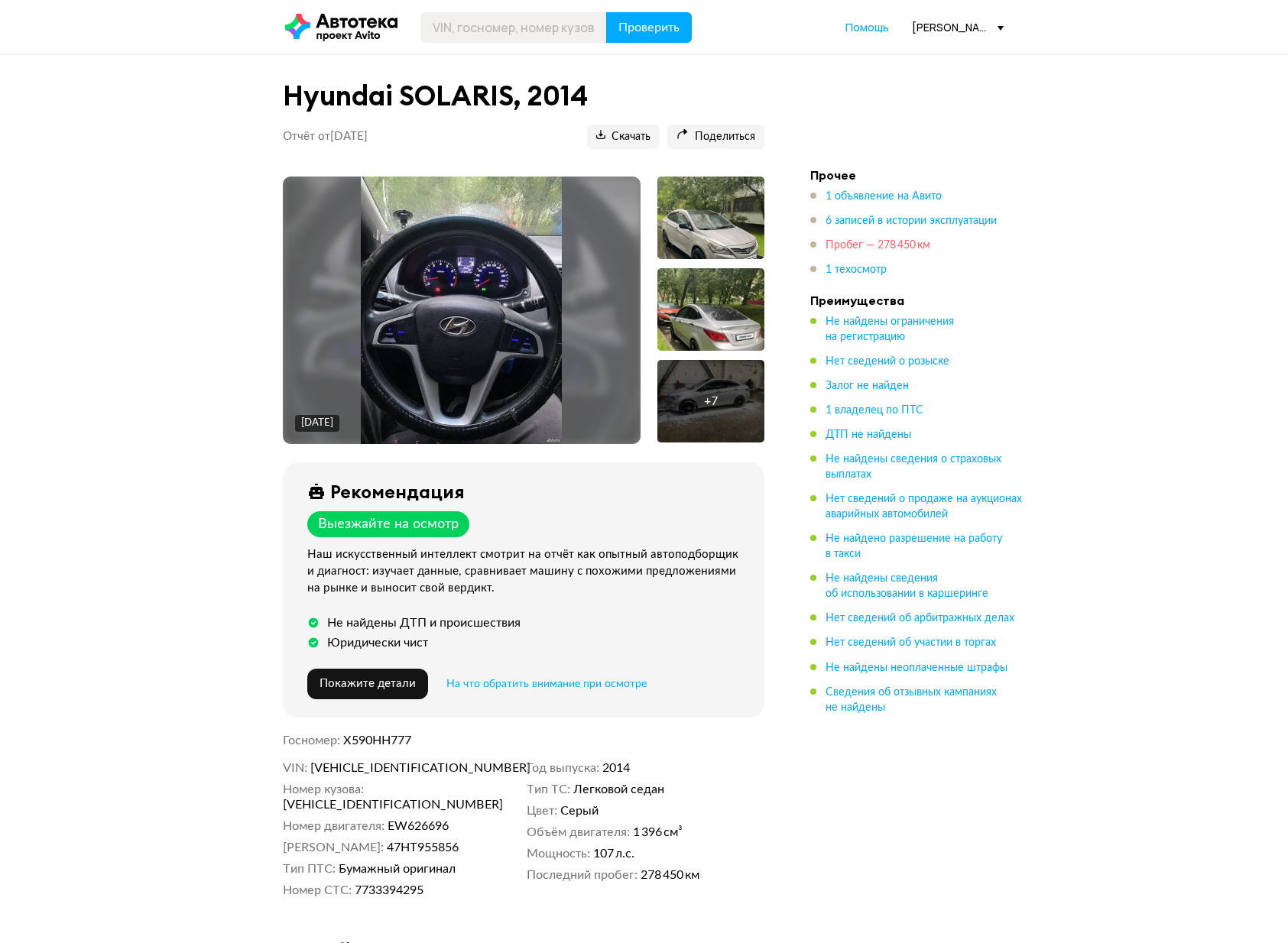
click at [873, 245] on span "Пробег — 278 450 км" at bounding box center [878, 244] width 105 height 11
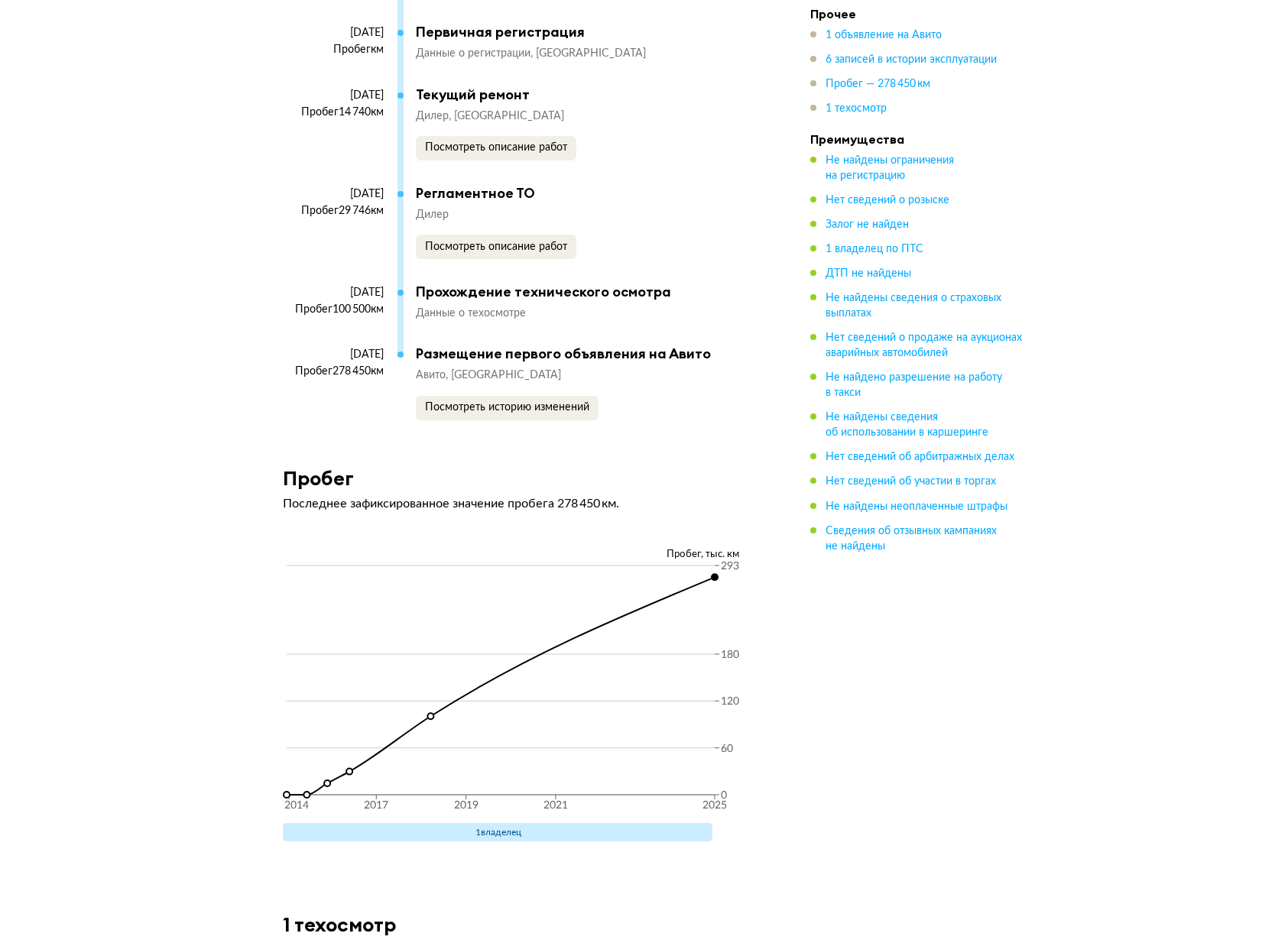
scroll to position [3229, 0]
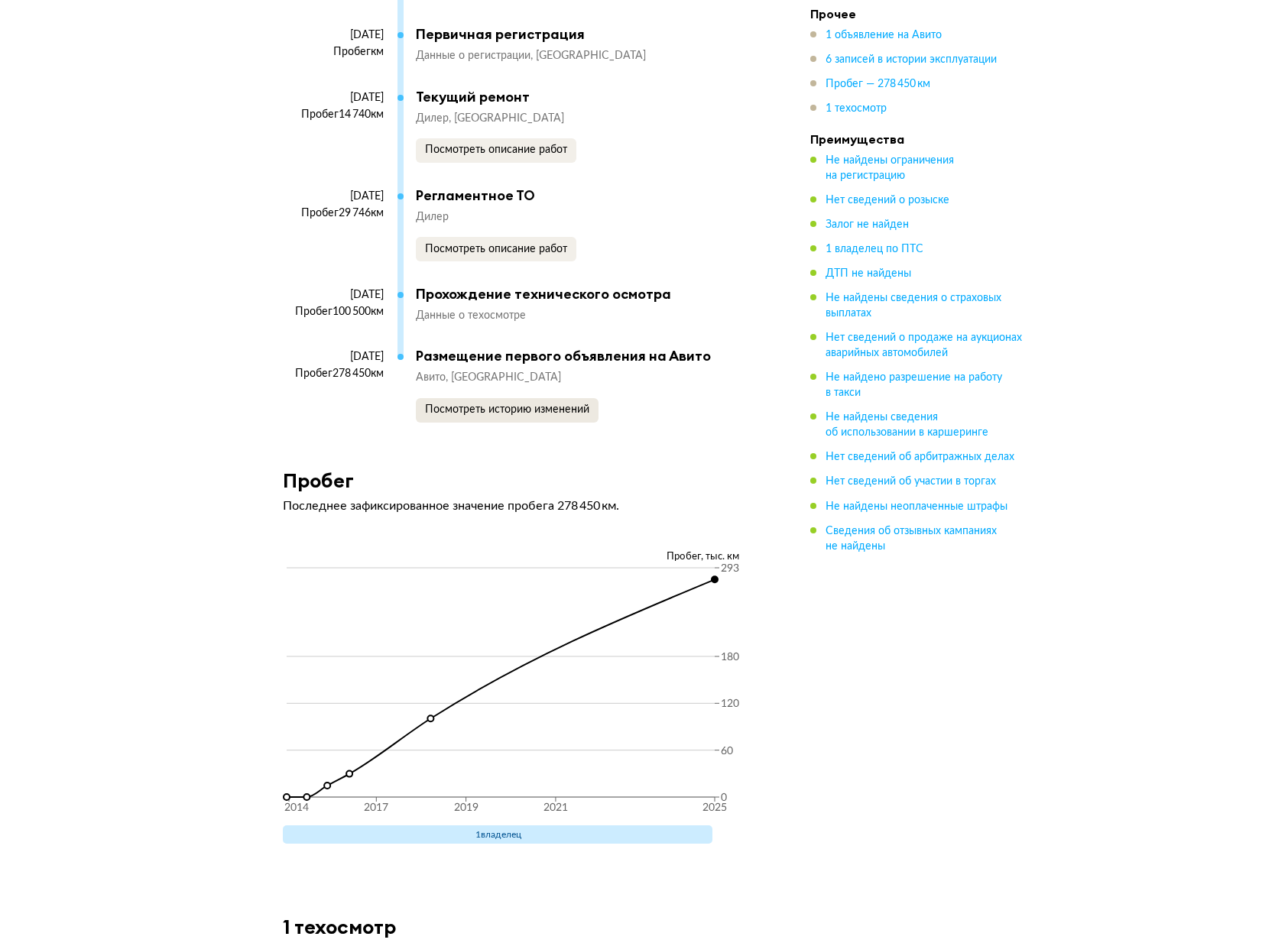
click at [556, 415] on span "Посмотреть историю изменений" at bounding box center [507, 409] width 164 height 11
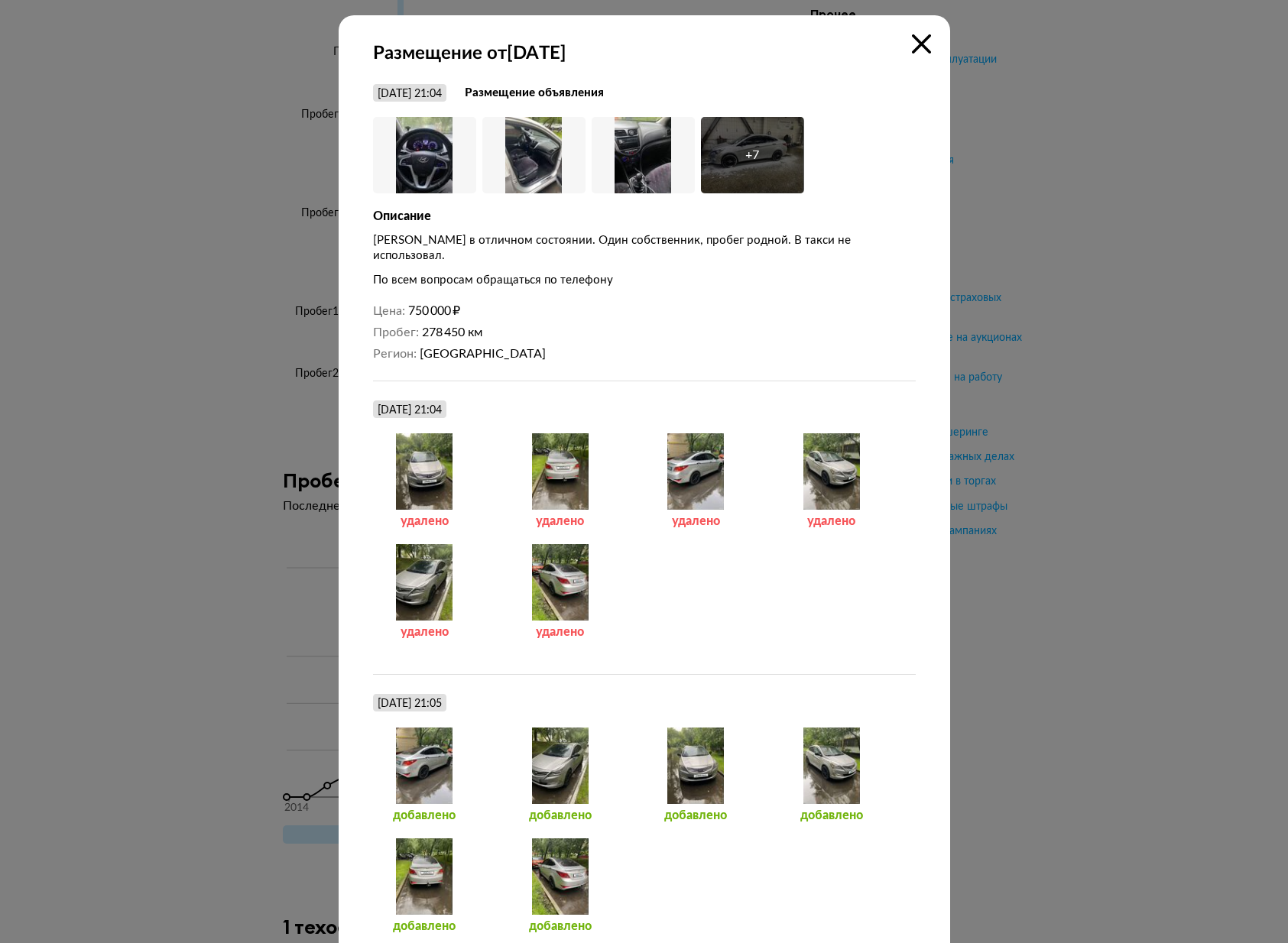
click at [925, 42] on icon at bounding box center [922, 44] width 19 height 19
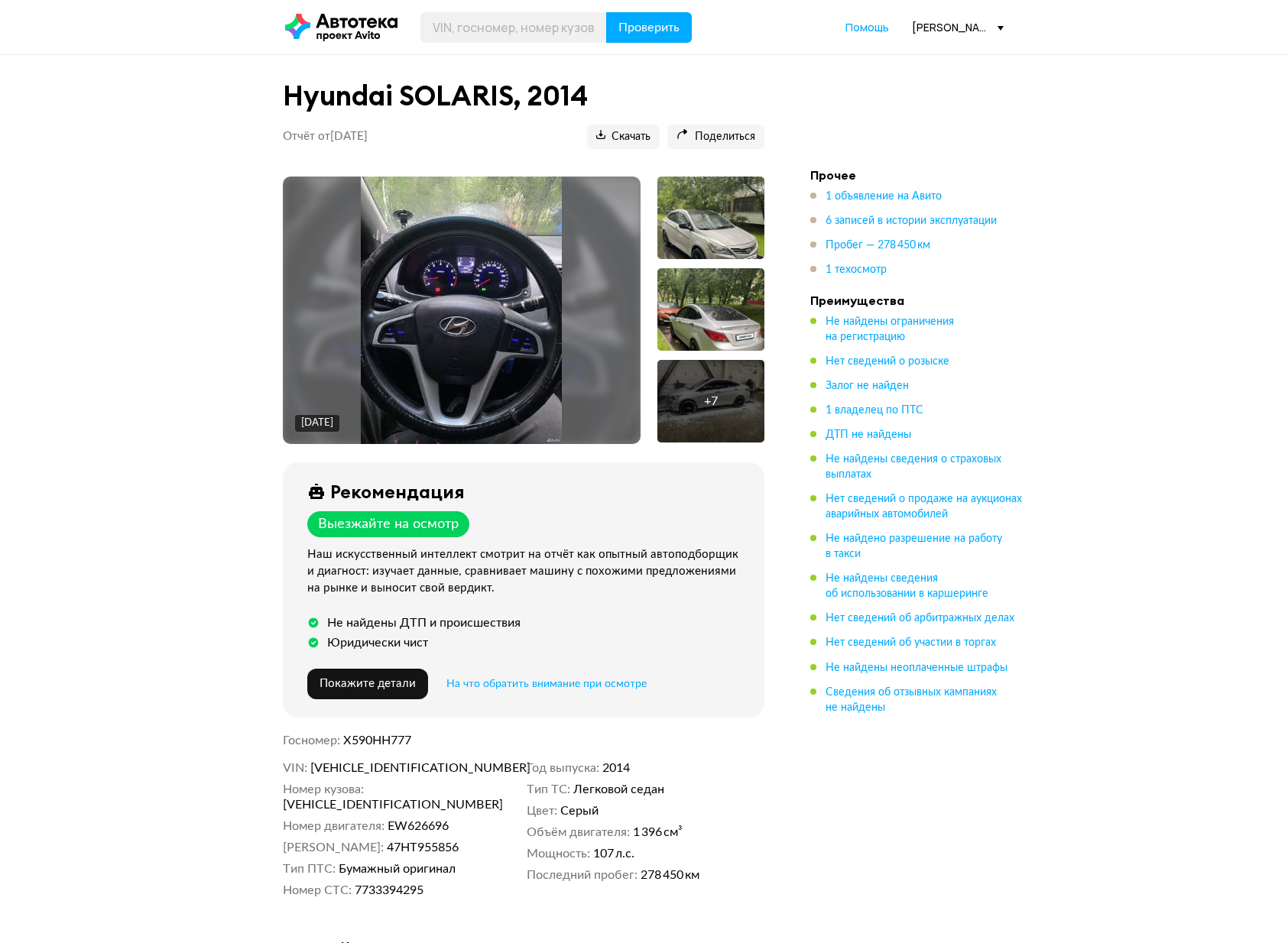
scroll to position [0, 0]
click at [382, 768] on span "[VEHICLE_IDENTIFICATION_NUMBER]" at bounding box center [398, 768] width 176 height 16
copy span "[VEHICLE_IDENTIFICATION_NUMBER]"
click at [501, 27] on input "text" at bounding box center [513, 28] width 186 height 31
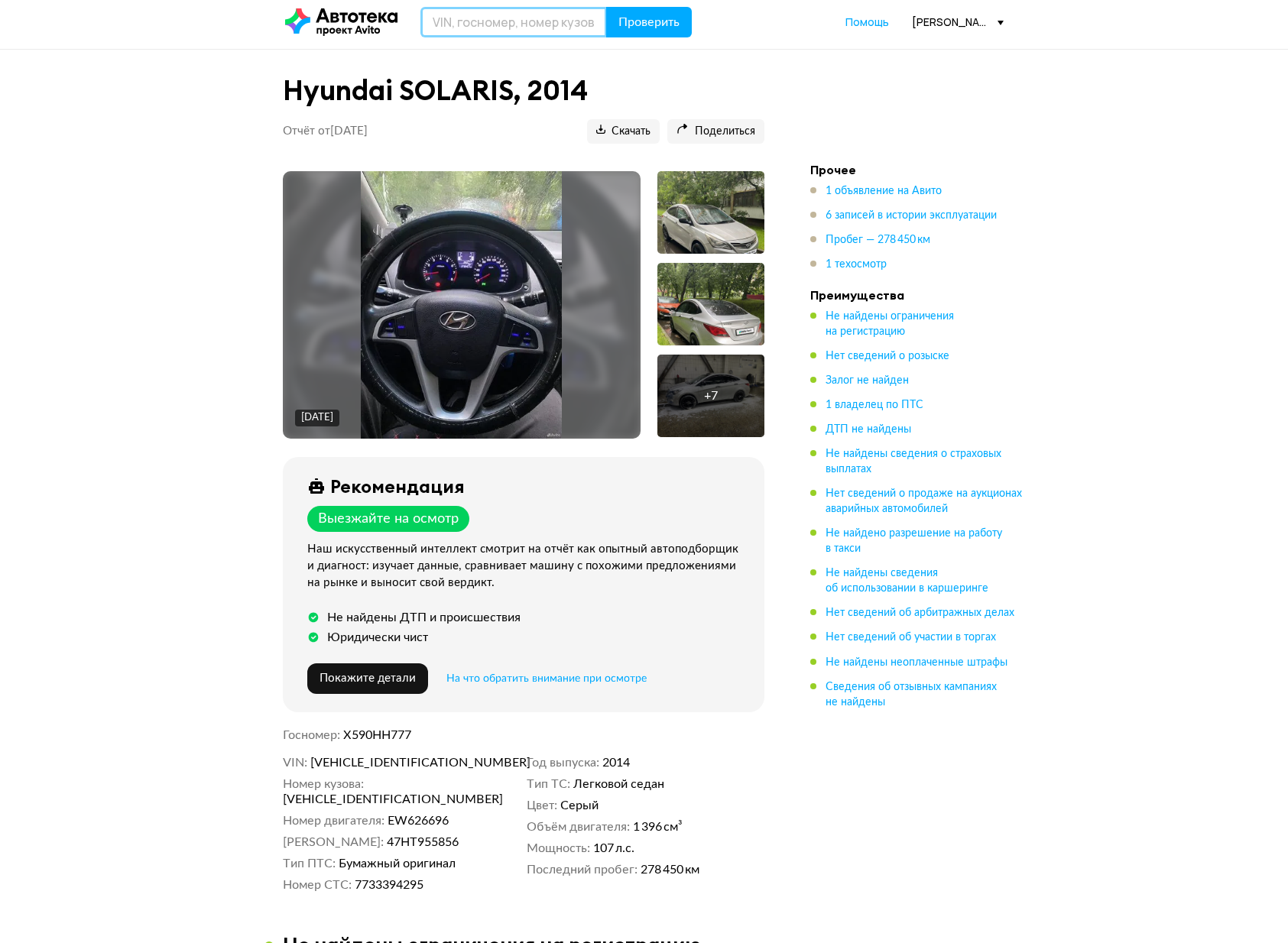
scroll to position [13, 0]
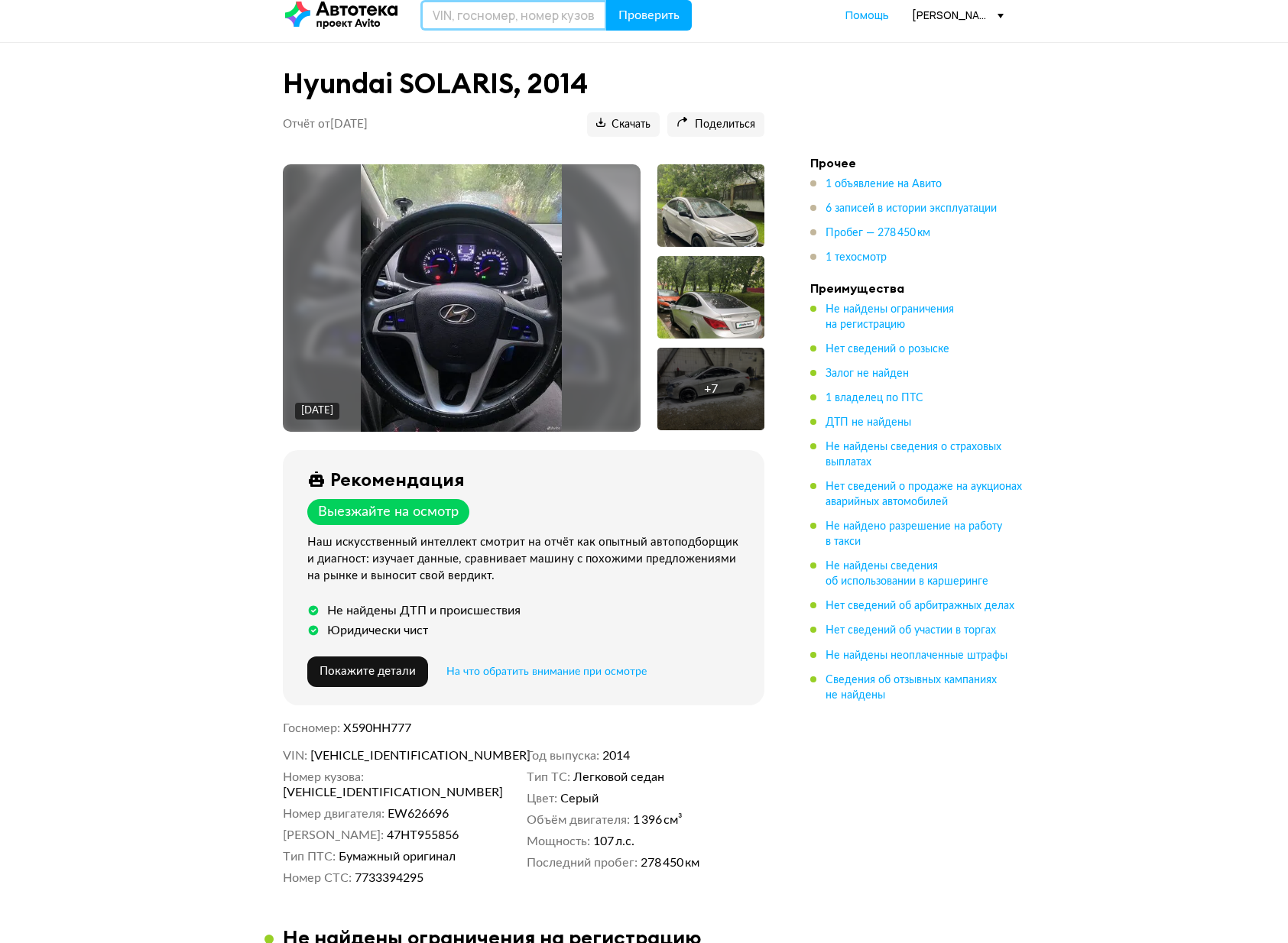
paste input "[VEHICLE_IDENTIFICATION_NUMBER]"
type input "[VEHICLE_IDENTIFICATION_NUMBER]"
click at [665, 12] on span "Проверить" at bounding box center [648, 15] width 61 height 13
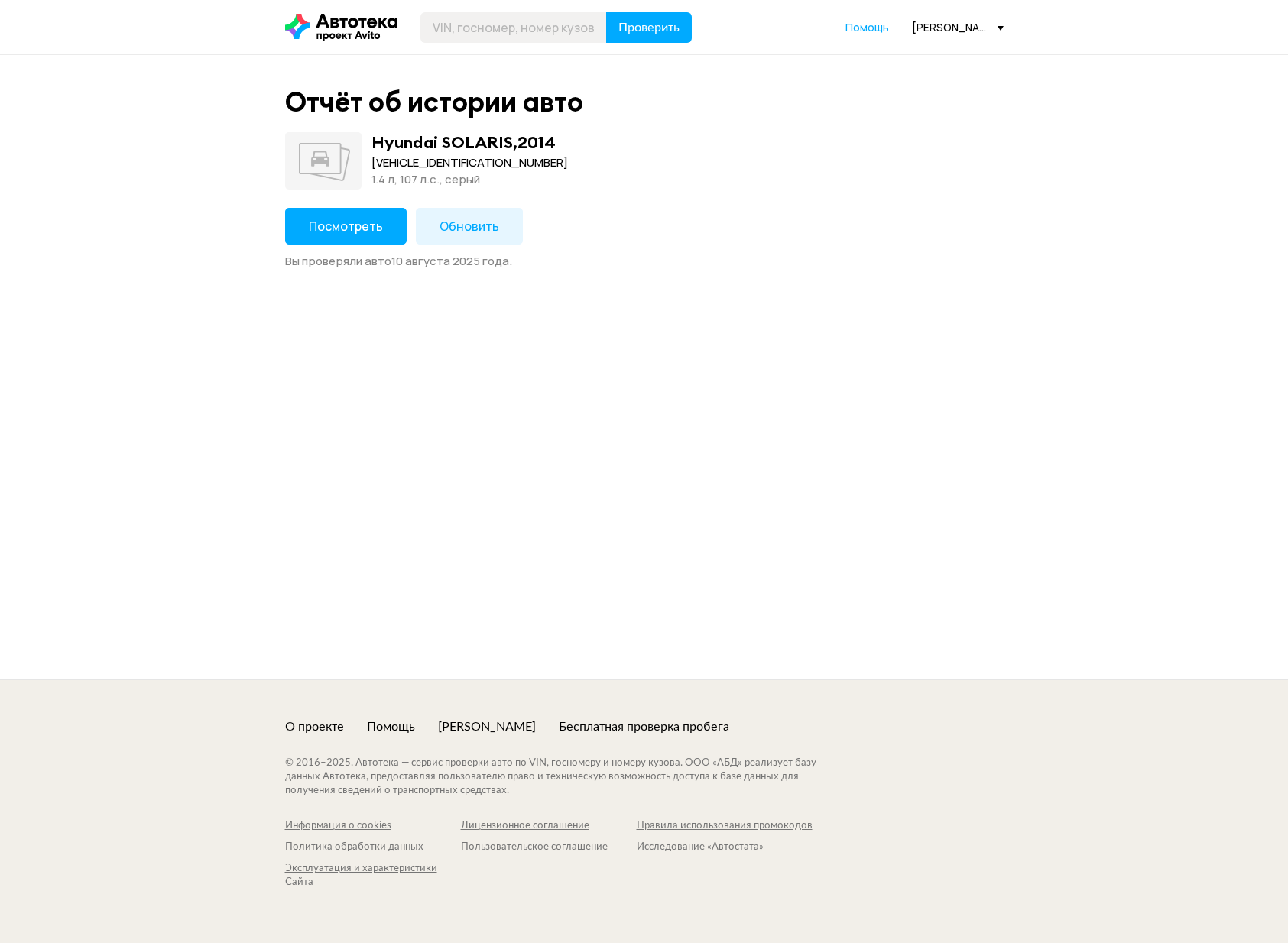
click at [459, 228] on span "Обновить" at bounding box center [469, 225] width 59 height 16
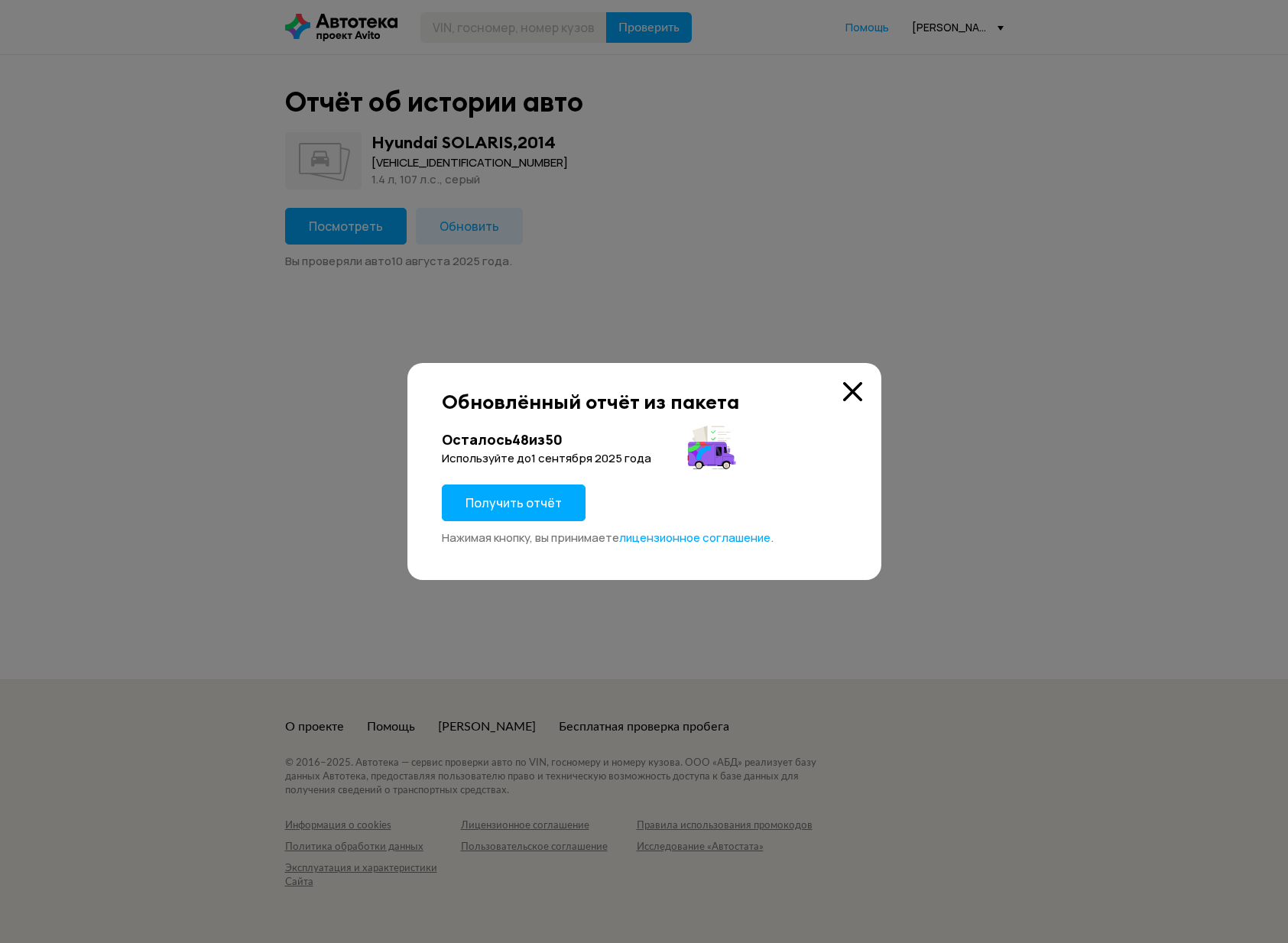
drag, startPoint x: 523, startPoint y: 505, endPoint x: 642, endPoint y: 612, distance: 160.0
click at [523, 505] on span "Получить отчёт" at bounding box center [513, 503] width 96 height 16
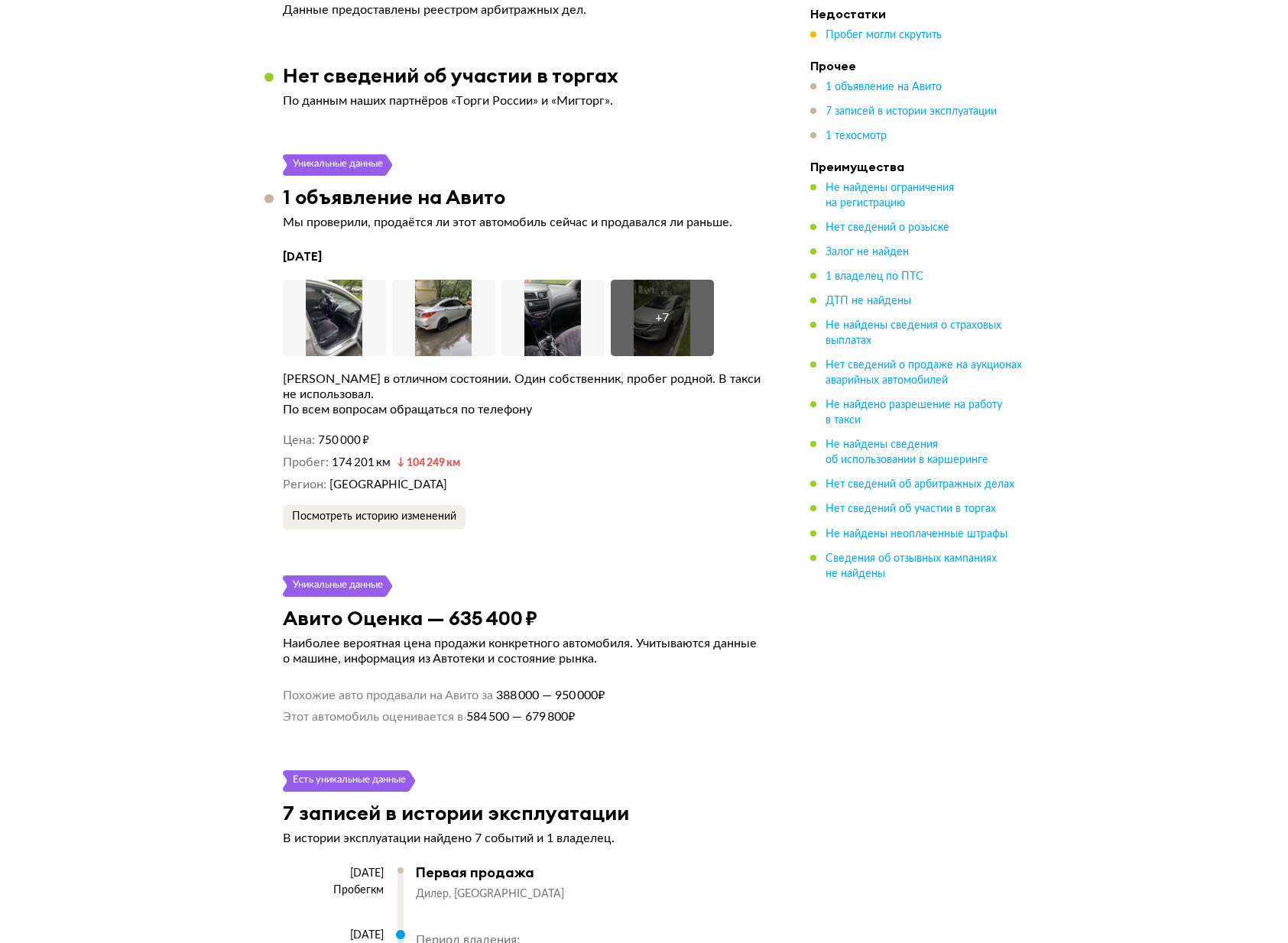
scroll to position [2193, 0]
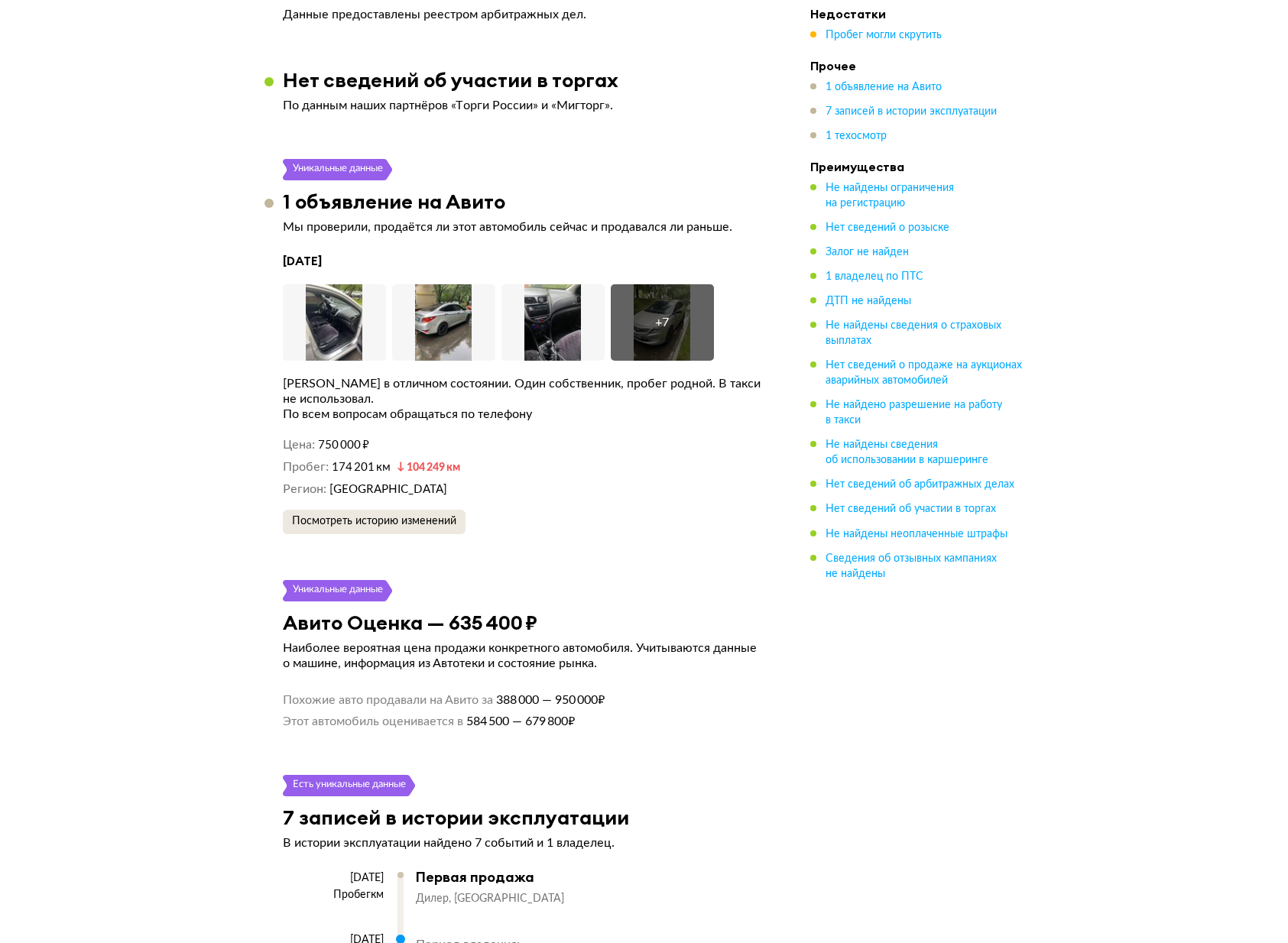
click at [437, 516] on span "Посмотреть историю изменений" at bounding box center [374, 521] width 164 height 11
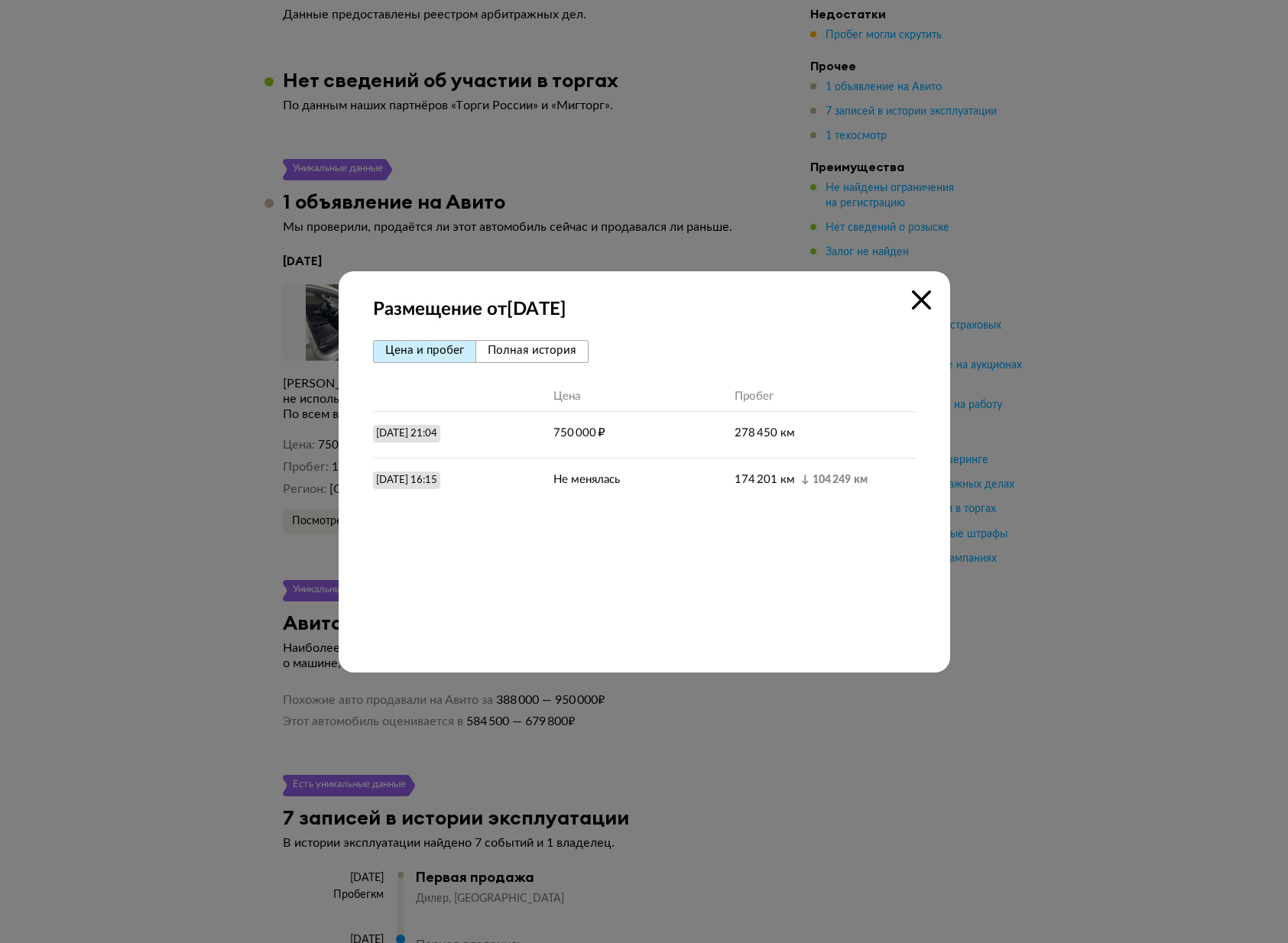
click at [932, 302] on div "Размещение от [DATE] [PERSON_NAME] и пробег Полная история Цена Пробег [DATE] 2…" at bounding box center [644, 472] width 611 height 402
click at [929, 303] on icon at bounding box center [922, 300] width 19 height 19
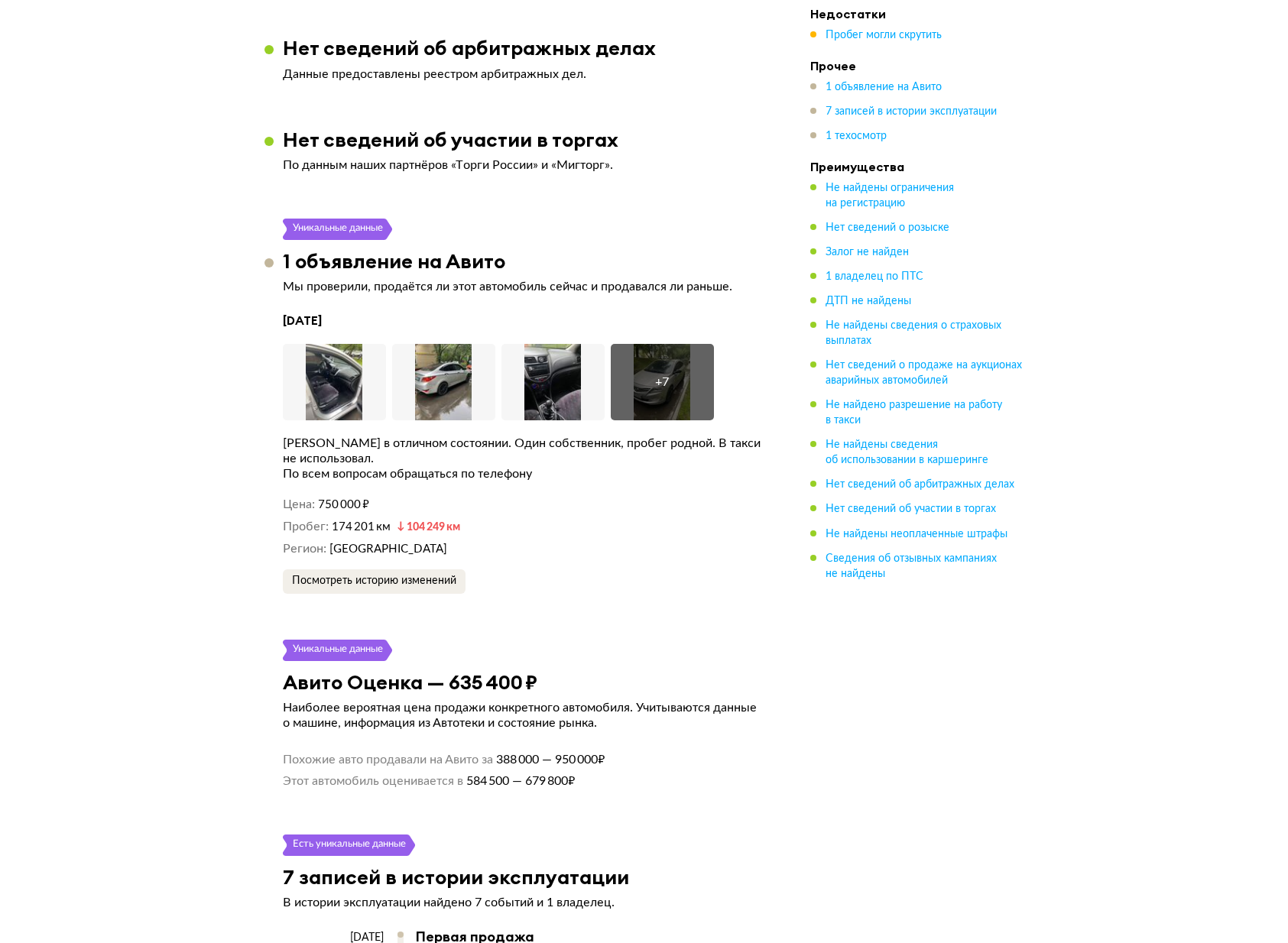
scroll to position [2132, 0]
click at [411, 580] on span "Посмотреть историю изменений" at bounding box center [374, 581] width 164 height 11
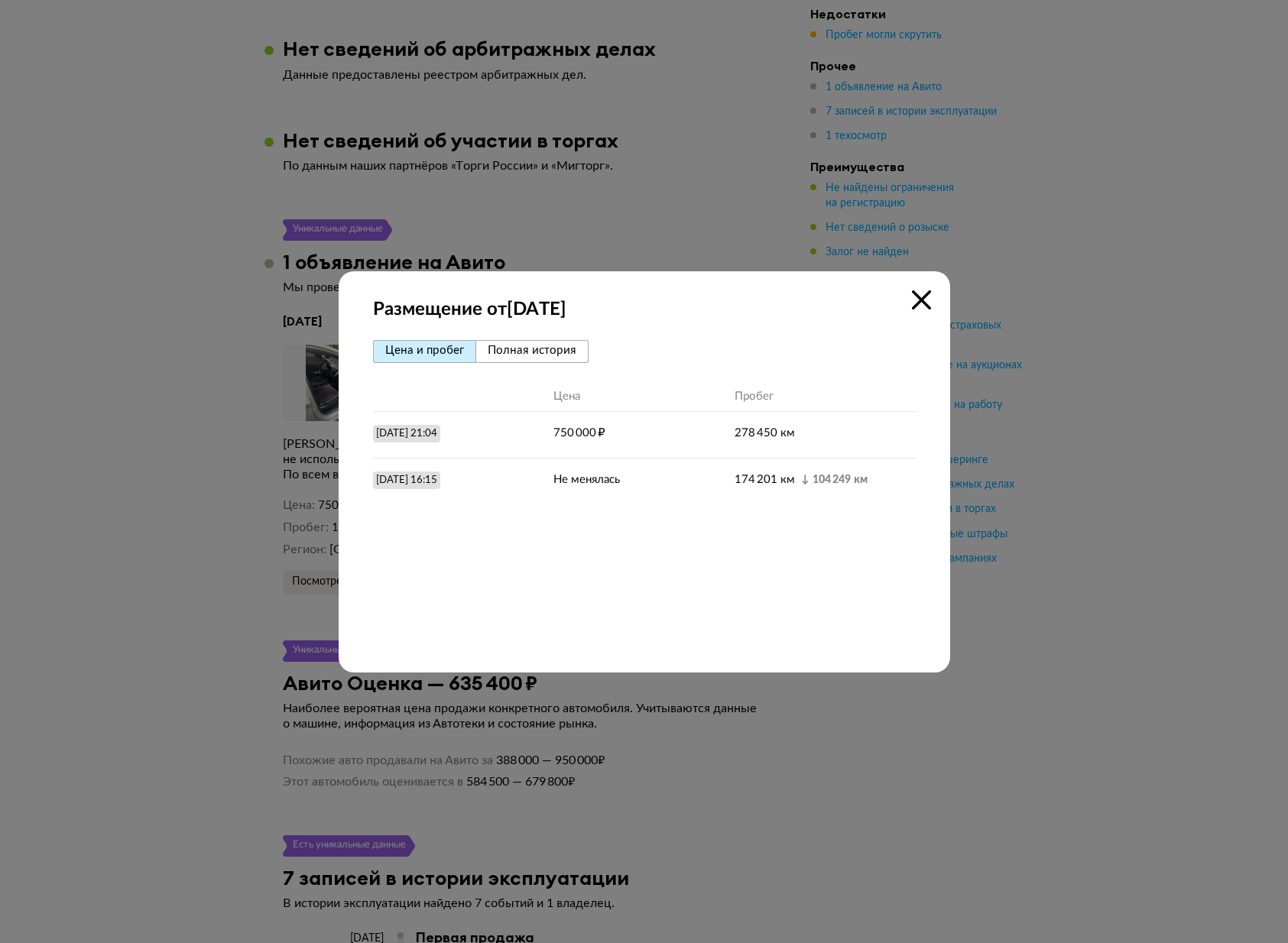
click at [927, 310] on div "Размещение от [DATE] [PERSON_NAME] и пробег Полная история Цена Пробег [DATE] 2…" at bounding box center [644, 472] width 611 height 402
click at [929, 301] on icon at bounding box center [922, 300] width 19 height 19
